Goal: Information Seeking & Learning: Check status

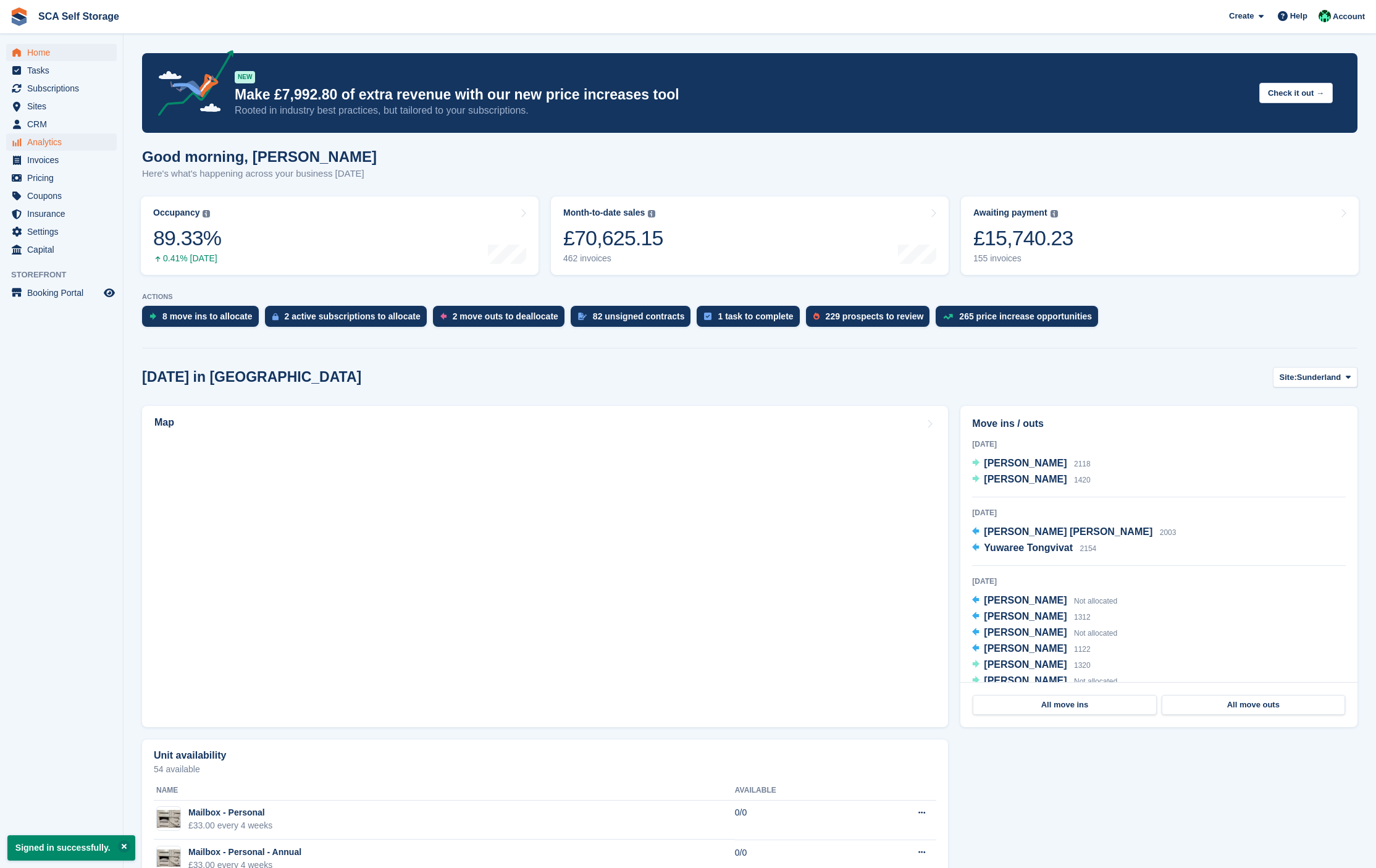
click at [62, 146] on span "Analytics" at bounding box center [64, 142] width 74 height 17
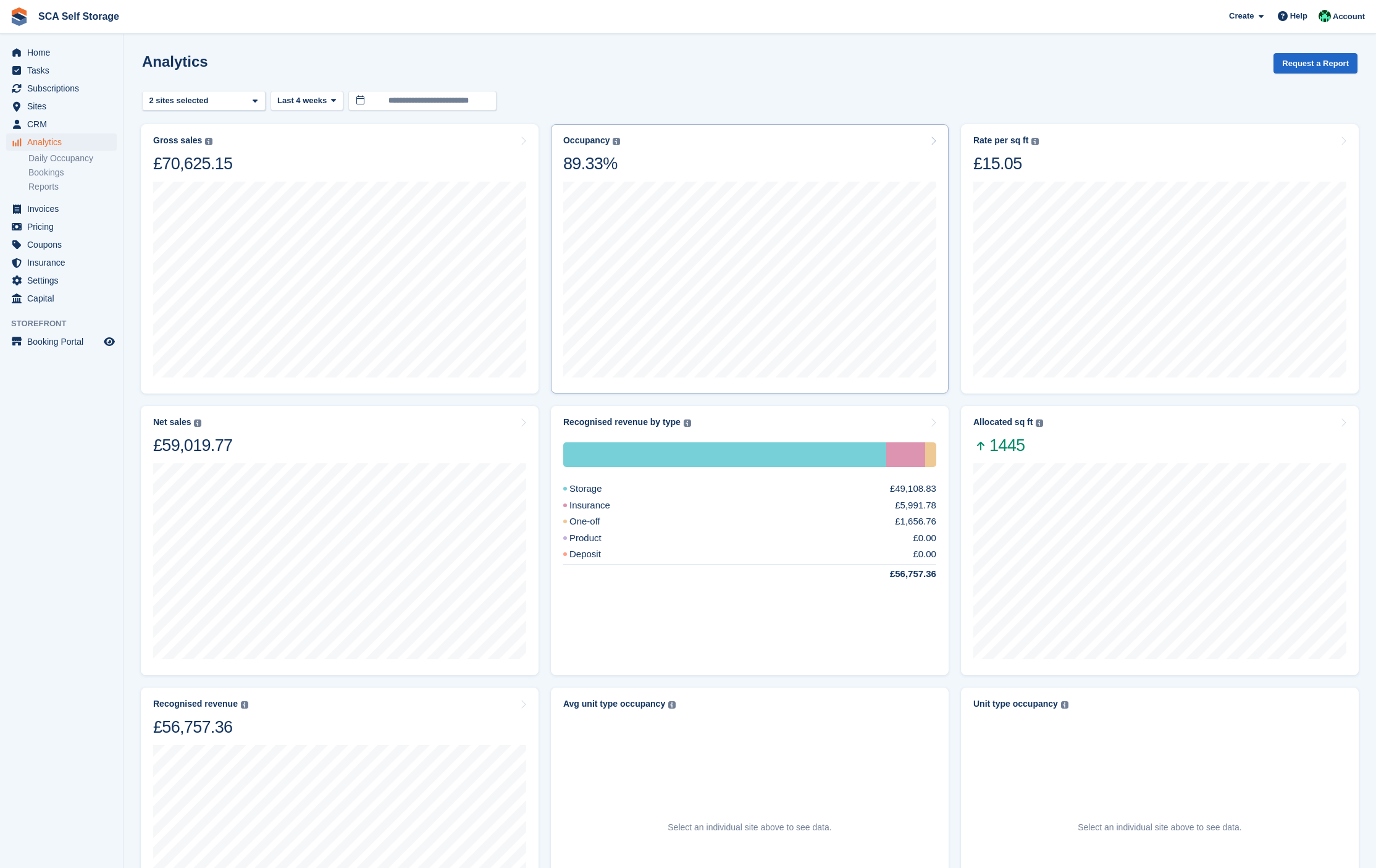
click at [708, 160] on div "Occupancy Percentage of all allocated units in terms of area. Includes units wi…" at bounding box center [749, 155] width 373 height 39
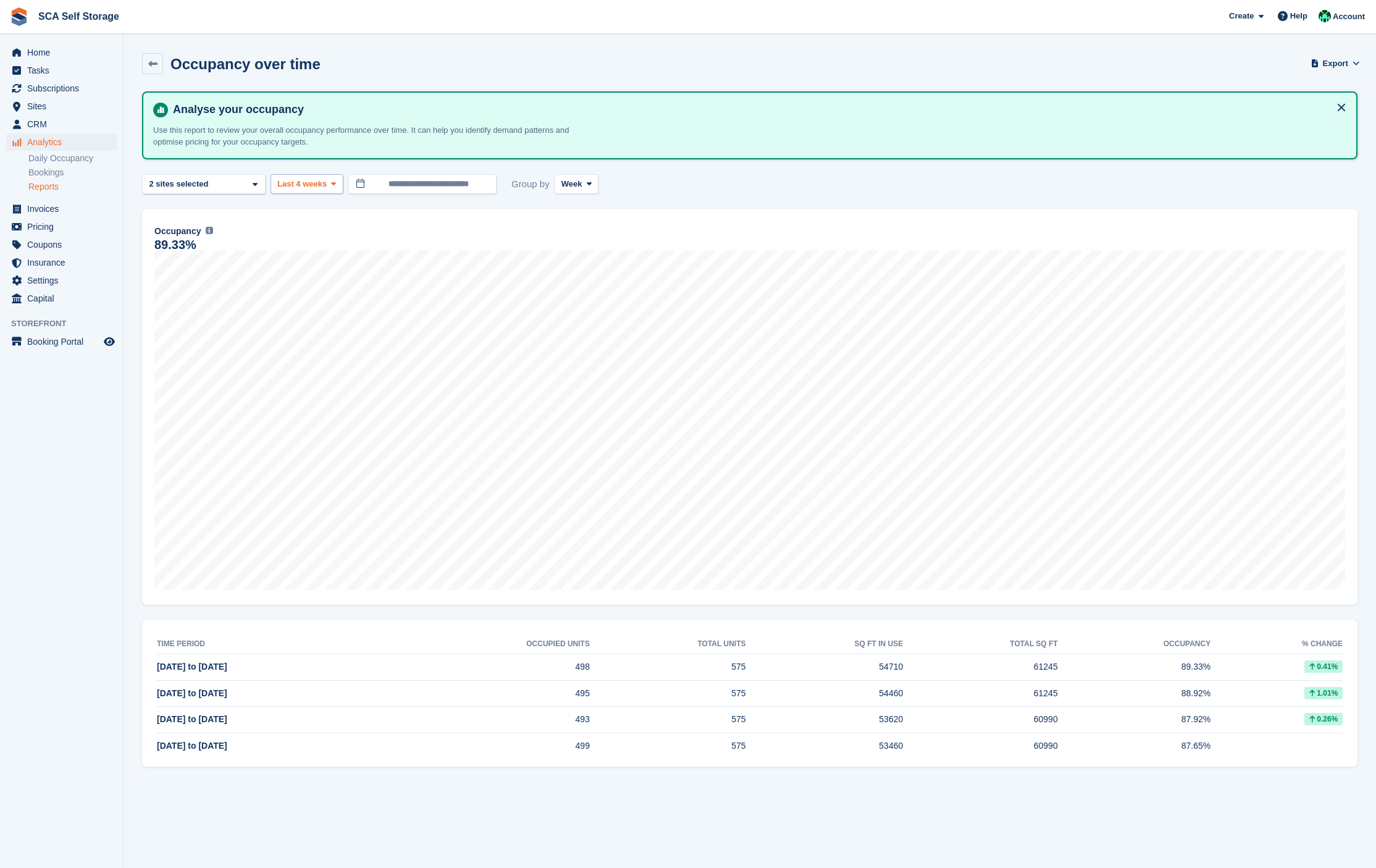
click at [283, 178] on span "Last 4 weeks" at bounding box center [302, 184] width 49 height 12
click at [316, 327] on link "Last 9 months" at bounding box center [330, 324] width 107 height 22
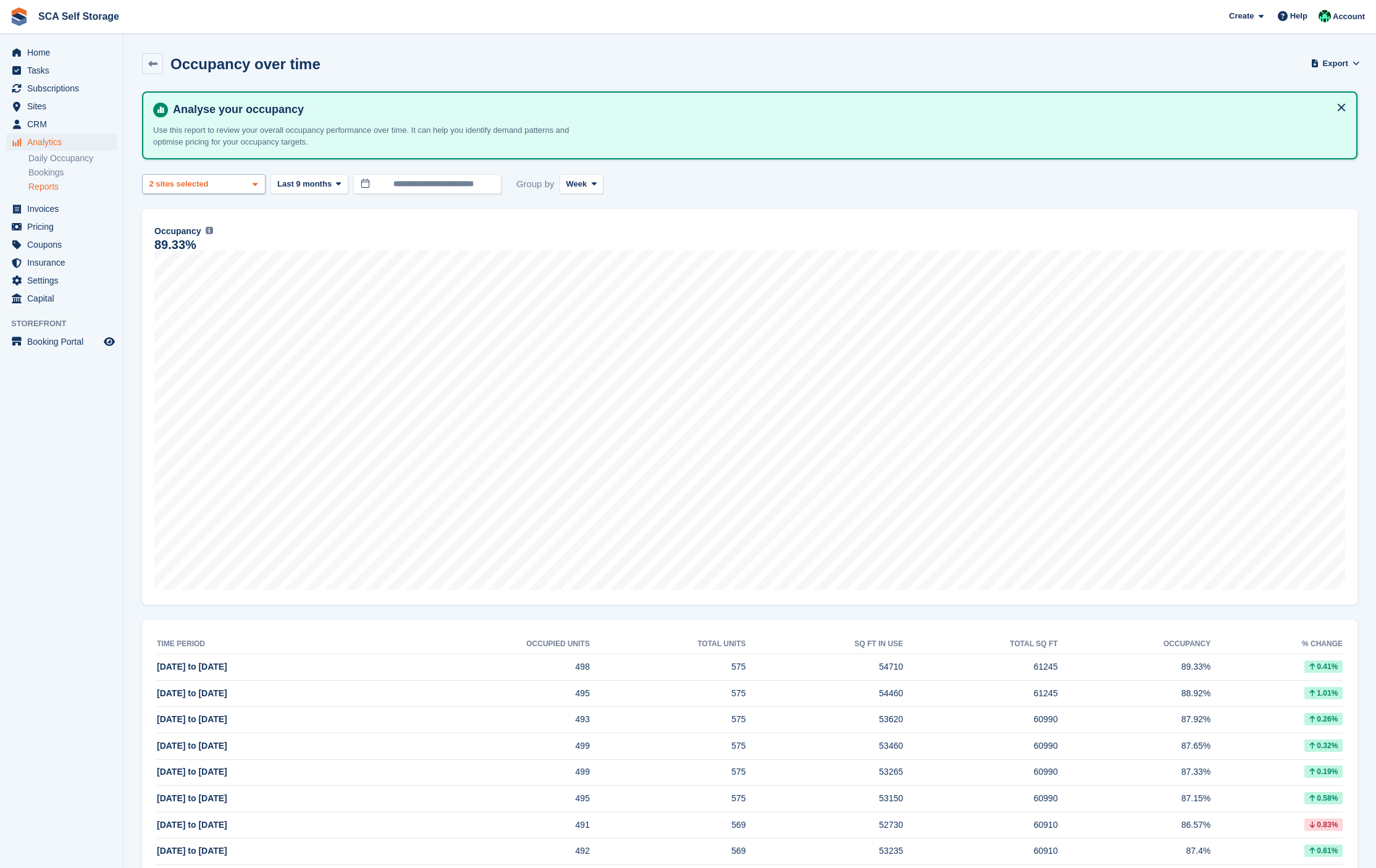
click at [223, 185] on div "Sunderland 2 sites selected" at bounding box center [204, 184] width 124 height 20
click at [197, 245] on div "Sunderland" at bounding box center [203, 243] width 112 height 20
select select "****"
click at [402, 222] on div "Occupancy Percentage of all allocated units in terms of area. Includes units wi…" at bounding box center [750, 406] width 1216 height 396
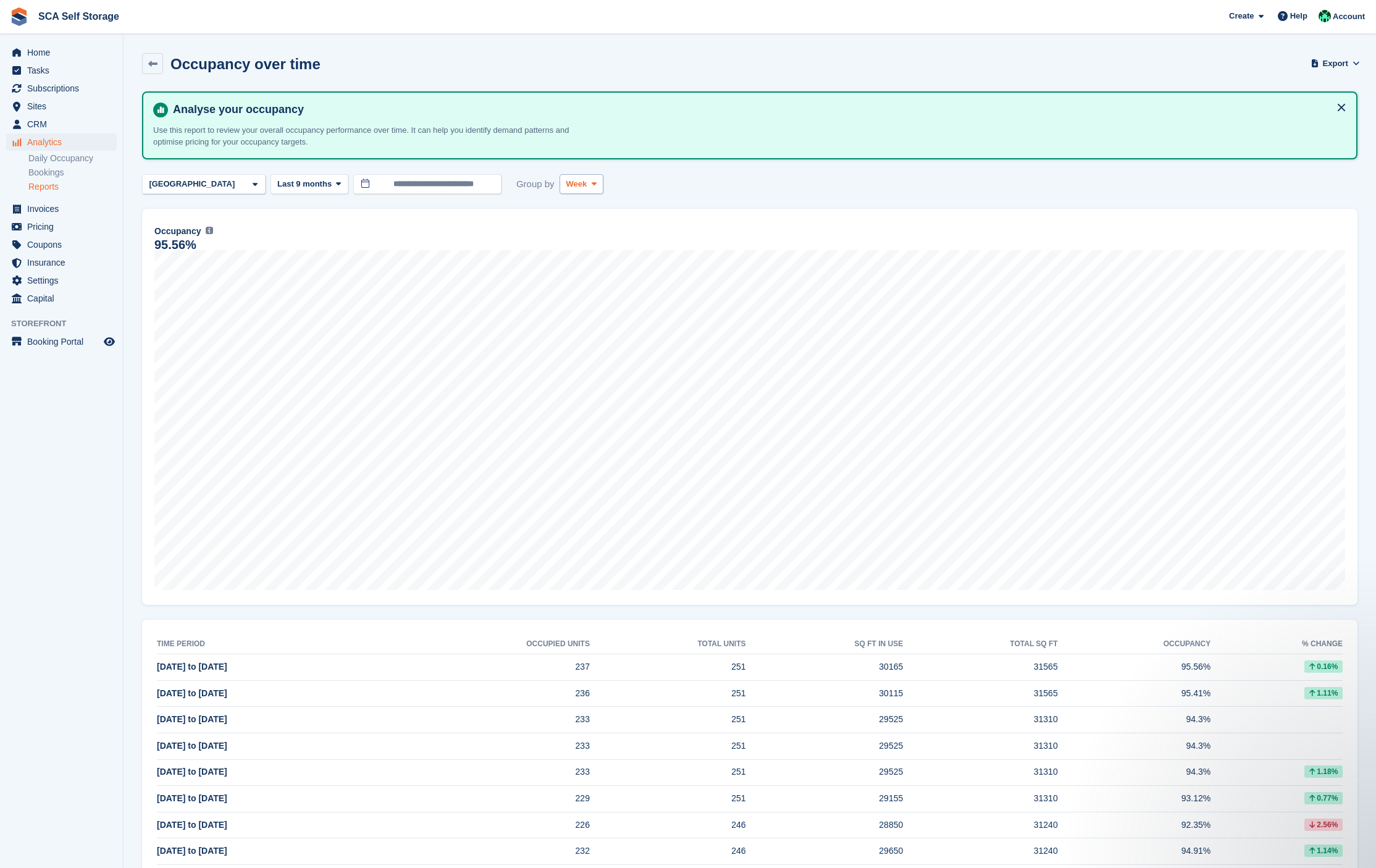
click at [582, 189] on button "Week" at bounding box center [581, 184] width 44 height 20
click at [584, 255] on link "Month" at bounding box center [619, 257] width 107 height 22
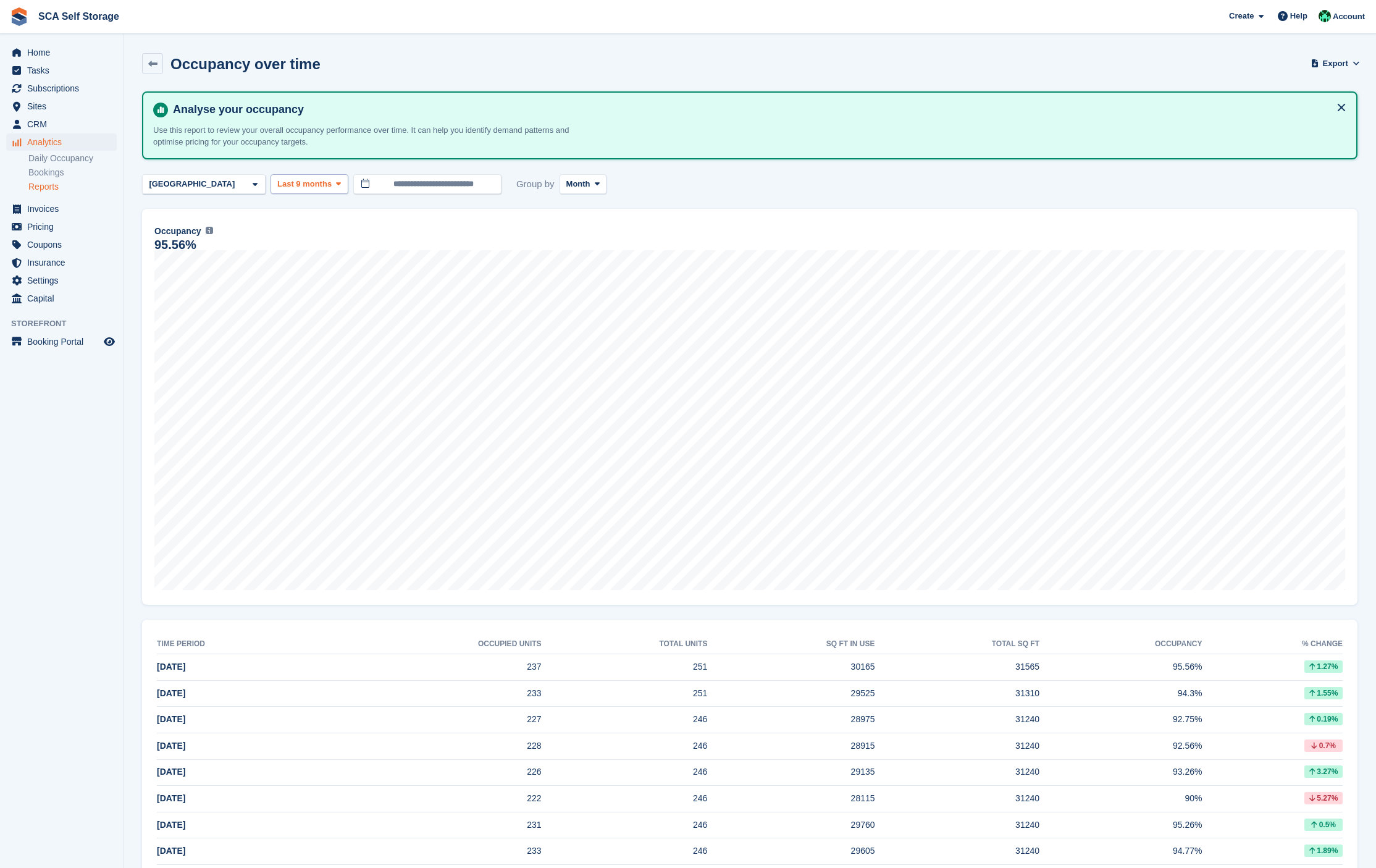
click at [309, 187] on span "Last 9 months" at bounding box center [305, 184] width 54 height 12
click at [309, 371] on link "Last 18 months" at bounding box center [330, 369] width 107 height 22
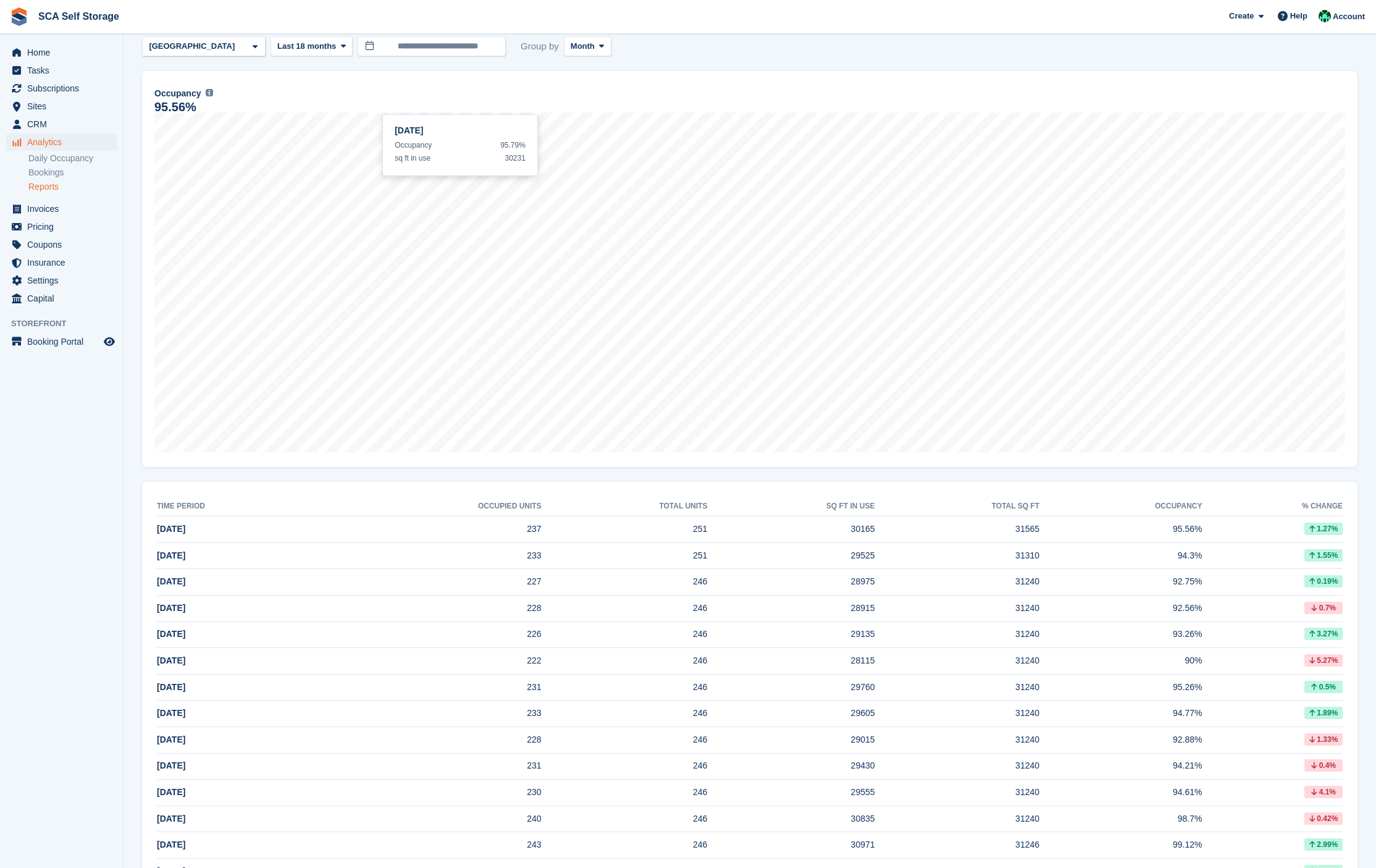
scroll to position [11, 0]
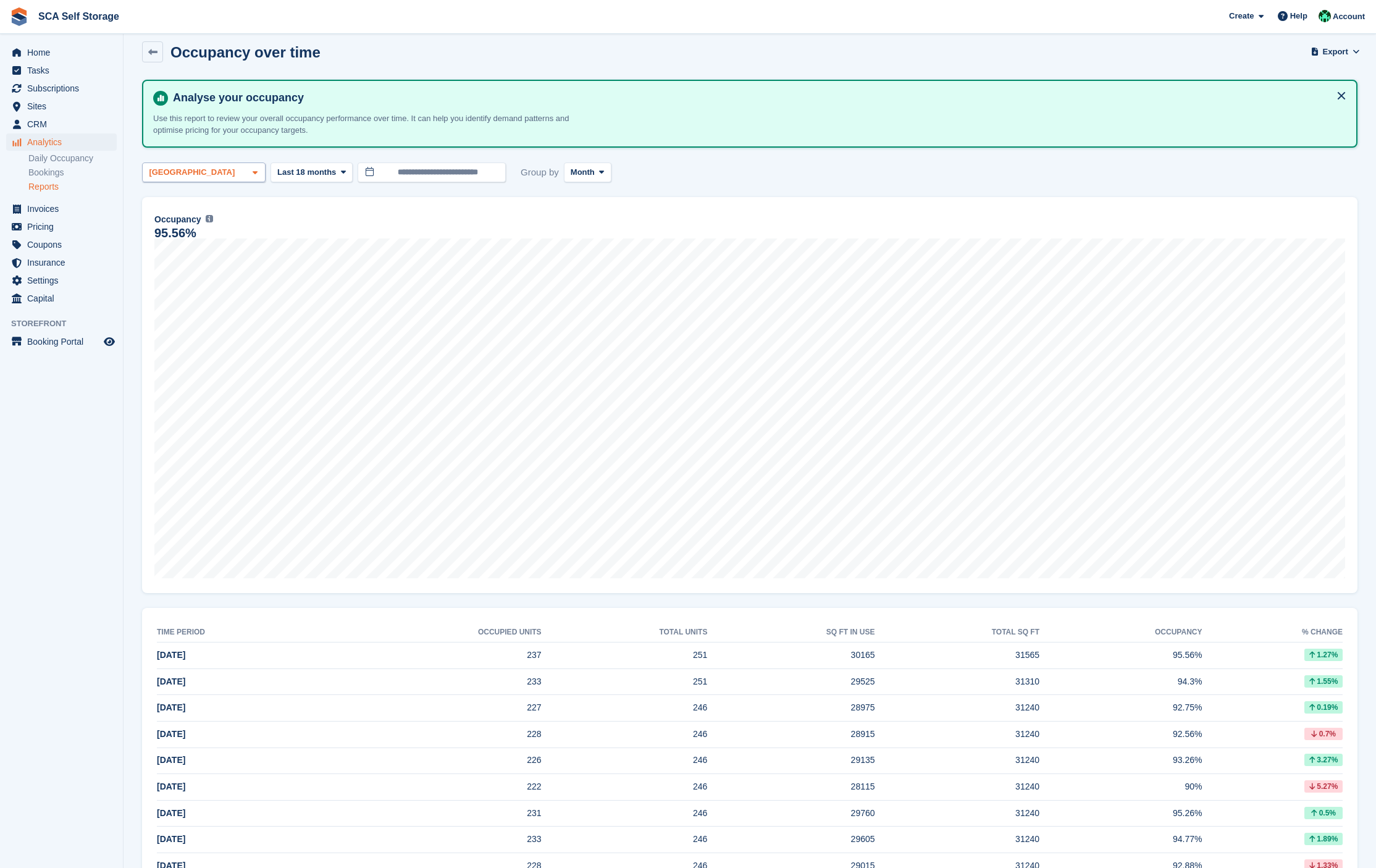
click at [210, 172] on div "Sheffield" at bounding box center [204, 172] width 124 height 20
click at [193, 237] on div "Sunderland" at bounding box center [203, 230] width 112 height 20
click at [191, 249] on div "Sheffield" at bounding box center [203, 257] width 112 height 34
select select "****"
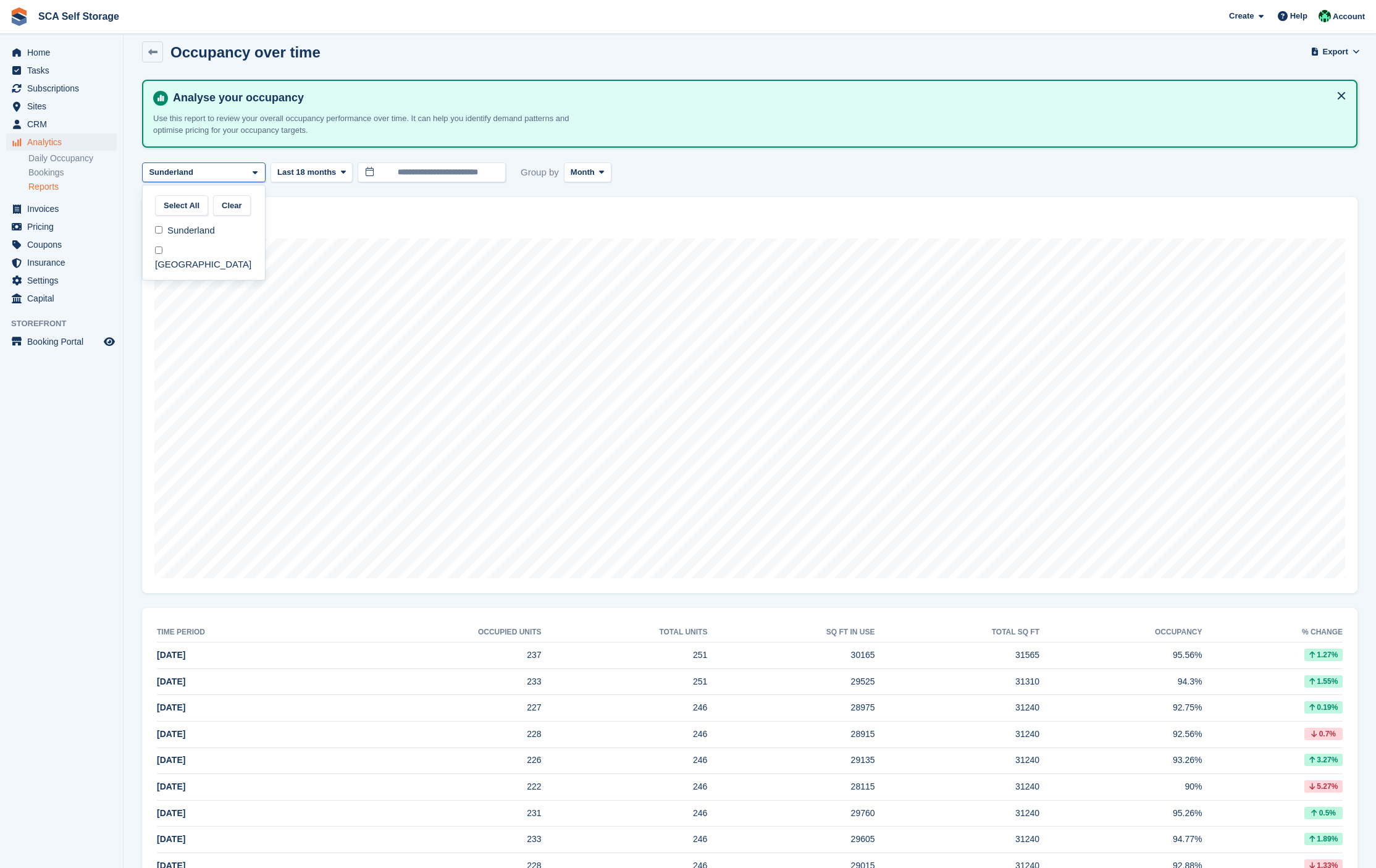
drag, startPoint x: 593, startPoint y: 196, endPoint x: 633, endPoint y: 195, distance: 40.0
click at [594, 197] on div "Jul 2024 Occupancy 95.79% sq ft in use 30231 Occupancy Percentage of all alloca…" at bounding box center [750, 394] width 1216 height 396
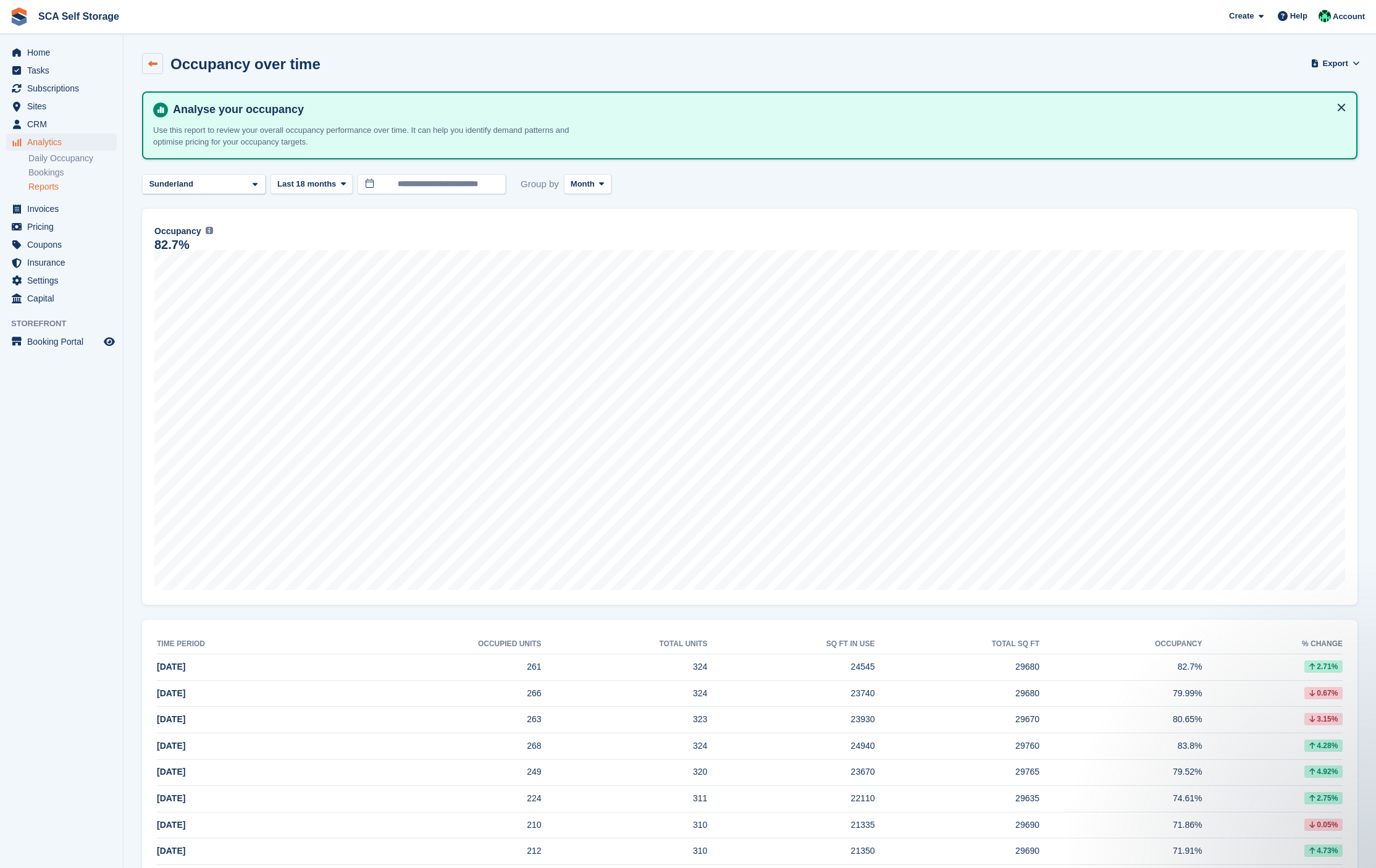
click at [154, 64] on icon at bounding box center [152, 64] width 9 height 9
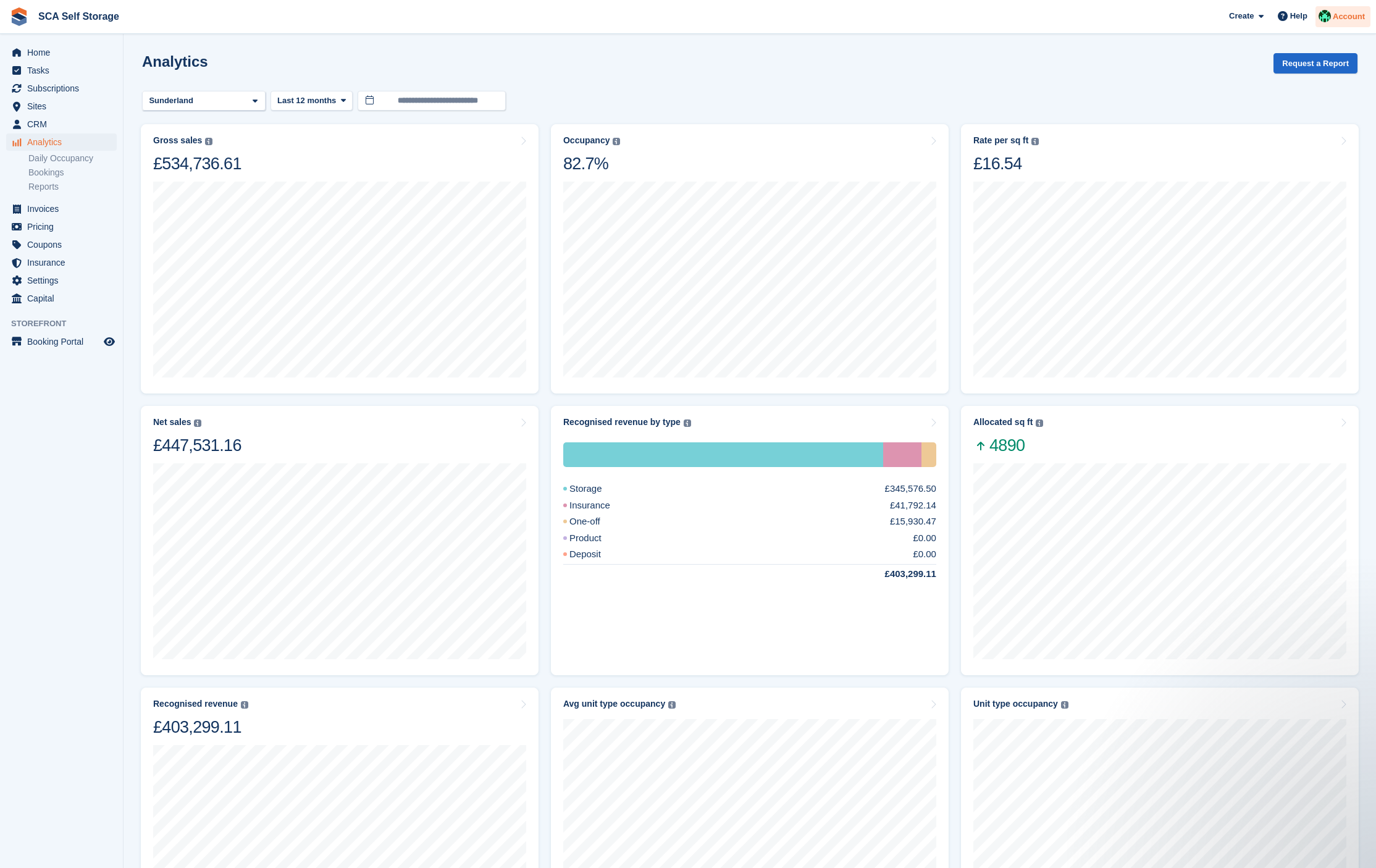
drag, startPoint x: 1363, startPoint y: 18, endPoint x: 1354, endPoint y: 21, distance: 9.5
click at [1364, 18] on span "Account" at bounding box center [1349, 16] width 32 height 12
click at [1259, 122] on div "Logout" at bounding box center [1251, 125] width 29 height 13
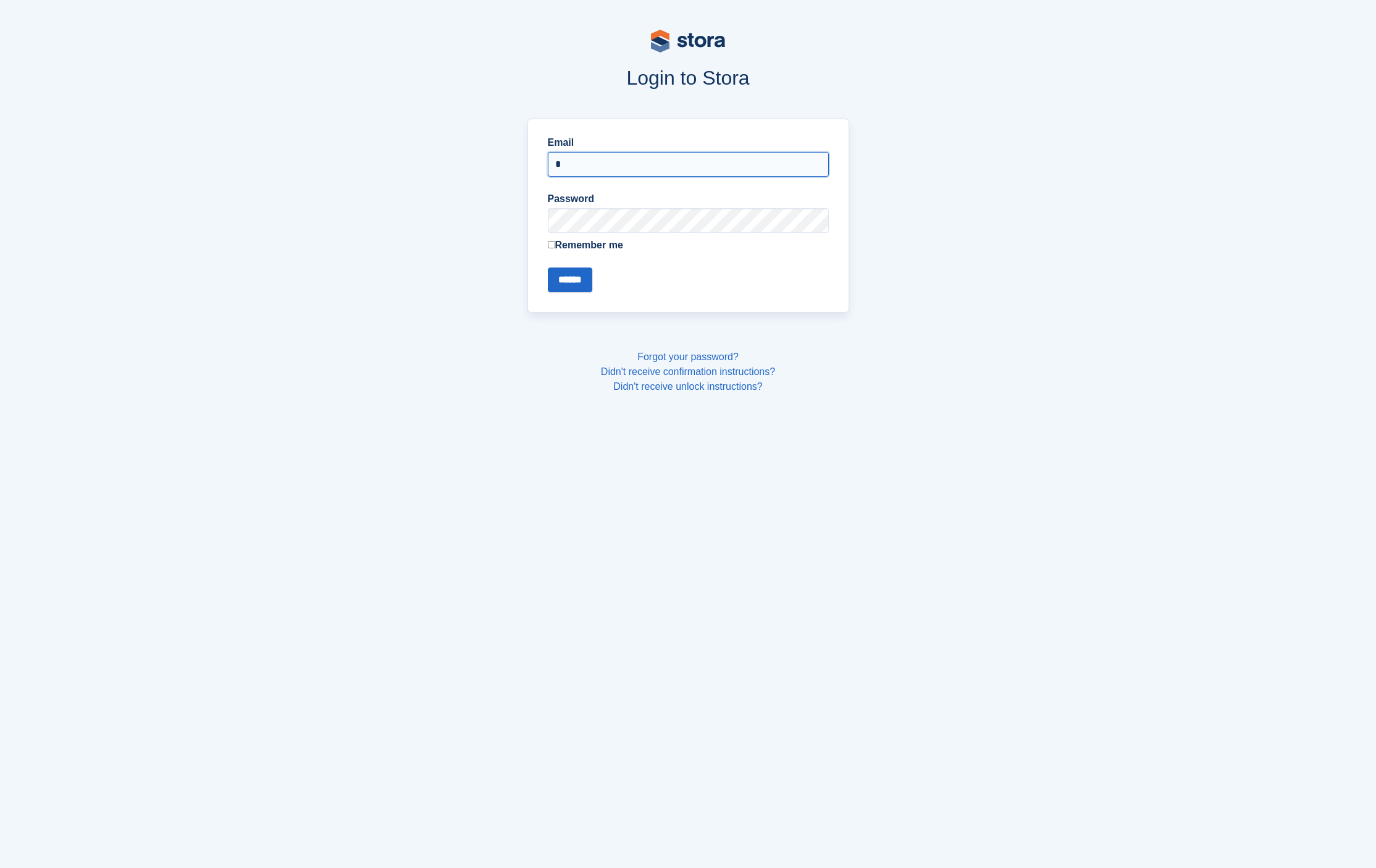
type input "**********"
click at [550, 287] on input "******" at bounding box center [570, 280] width 44 height 25
